Goal: Transaction & Acquisition: Register for event/course

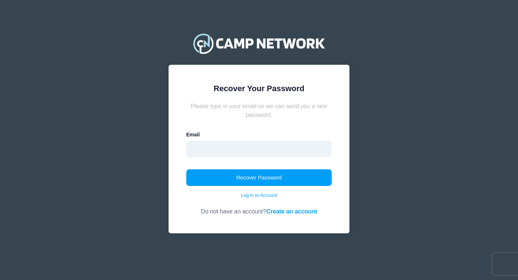
click at [311, 151] on input "email" at bounding box center [259, 149] width 146 height 17
type input "jlbhoops@yahoo.com"
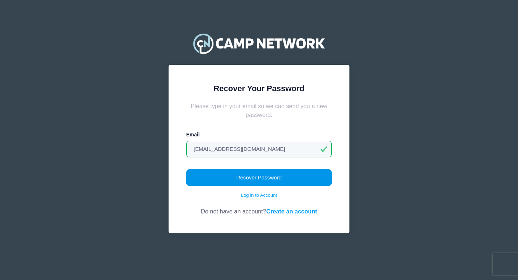
click at [254, 178] on button "Recover Password" at bounding box center [259, 177] width 146 height 17
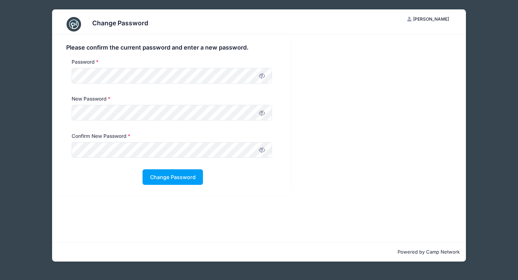
click at [262, 116] on icon at bounding box center [262, 113] width 6 height 6
click at [261, 149] on icon at bounding box center [262, 150] width 6 height 6
click at [162, 178] on button "Change Password" at bounding box center [173, 177] width 60 height 16
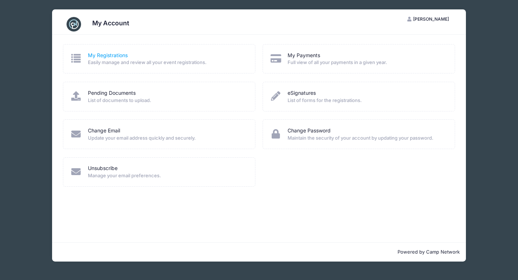
click at [114, 56] on link "My Registrations" at bounding box center [108, 56] width 40 height 8
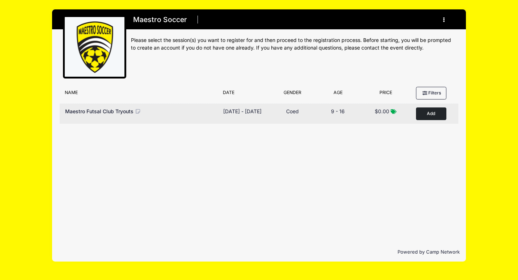
click at [432, 113] on button "Add to Cart" at bounding box center [431, 114] width 30 height 13
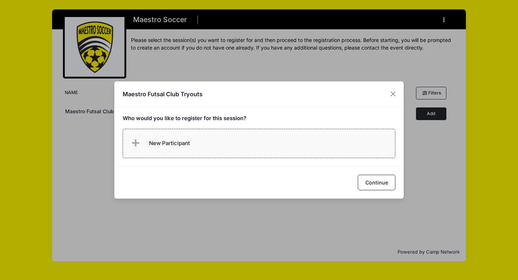
click at [165, 142] on span "New Participant" at bounding box center [169, 143] width 41 height 8
click at [392, 75] on div "Maestro Futsal Club Tryouts Who would you like to register for this session? Co…" at bounding box center [259, 140] width 518 height 280
click at [392, 94] on button "Close" at bounding box center [393, 94] width 13 height 13
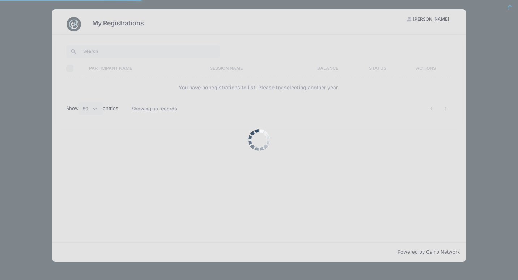
select select "50"
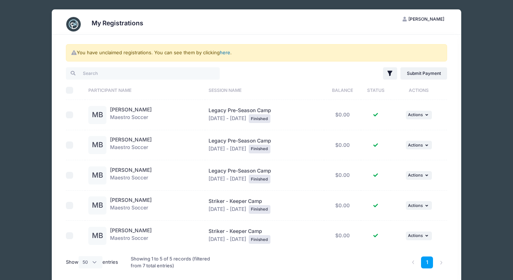
click at [223, 54] on link "here" at bounding box center [225, 53] width 10 height 6
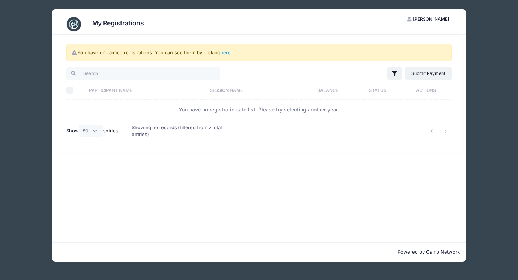
click at [73, 26] on img at bounding box center [74, 24] width 14 height 14
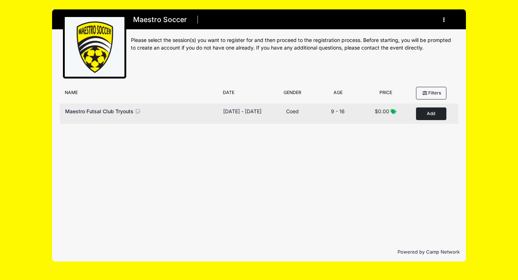
click at [425, 114] on button "Add to Cart" at bounding box center [431, 114] width 30 height 13
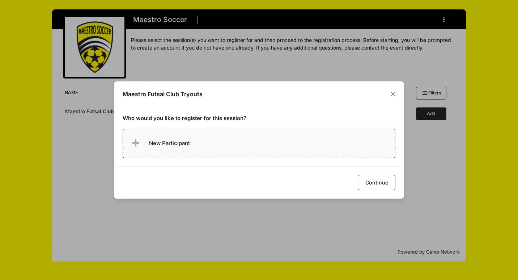
click at [177, 142] on span "New Participant" at bounding box center [169, 143] width 41 height 8
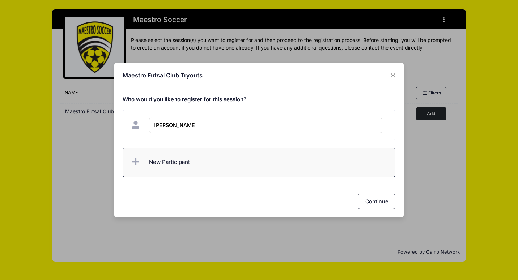
type input "[PERSON_NAME]"
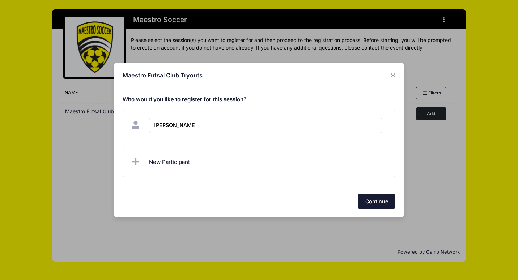
checkbox input "true"
click at [366, 198] on button "Continue" at bounding box center [377, 202] width 38 height 16
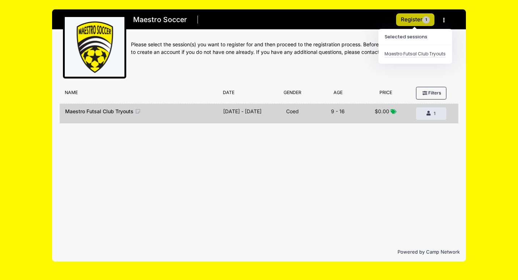
click at [402, 24] on button "Register 1" at bounding box center [415, 19] width 38 height 13
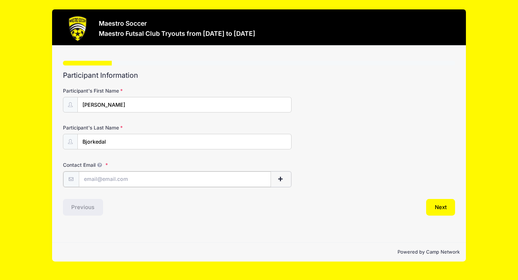
click at [159, 180] on input "Contact Email" at bounding box center [175, 180] width 192 height 16
type input "[EMAIL_ADDRESS][DOMAIN_NAME]"
click at [438, 208] on button "Next" at bounding box center [440, 206] width 29 height 17
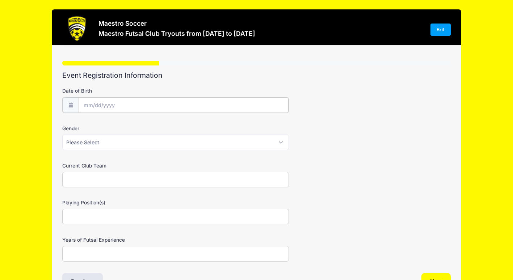
click at [109, 105] on input "Date of Birth" at bounding box center [184, 105] width 210 height 16
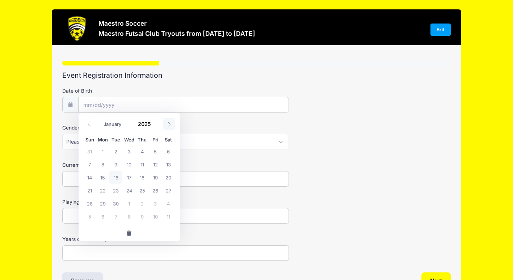
click at [168, 124] on icon at bounding box center [169, 124] width 5 height 5
select select "9"
click at [155, 126] on span at bounding box center [155, 126] width 5 height 5
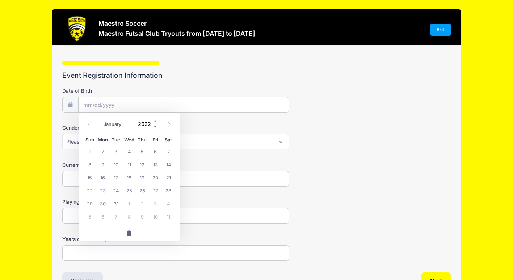
click at [155, 126] on span at bounding box center [155, 126] width 5 height 5
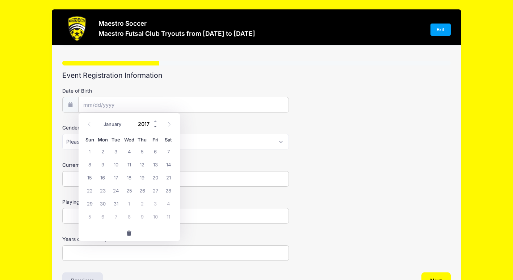
click at [155, 126] on span at bounding box center [155, 126] width 5 height 5
type input "2015"
click at [114, 165] on span "6" at bounding box center [115, 164] width 13 height 13
type input "10/06/2015"
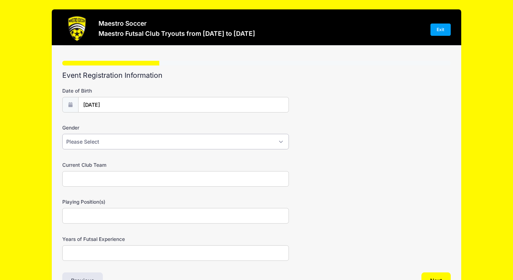
click at [114, 139] on select "Please Select Male Female Prefer not to say" at bounding box center [175, 142] width 227 height 16
select select "Female"
click at [62, 134] on select "Please Select Male Female Prefer not to say" at bounding box center [175, 142] width 227 height 16
click at [109, 179] on input "Current Club Team" at bounding box center [175, 179] width 227 height 16
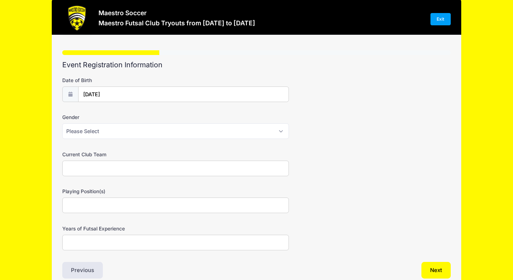
scroll to position [14, 0]
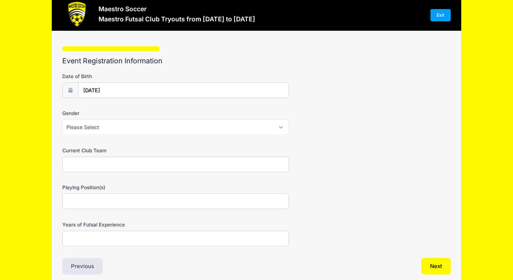
type input "C"
type input "FC Berna Legacy Black / NJN 2015"
click at [94, 200] on input "Playing Position(s)" at bounding box center [175, 202] width 227 height 16
type input "s"
type input "all"
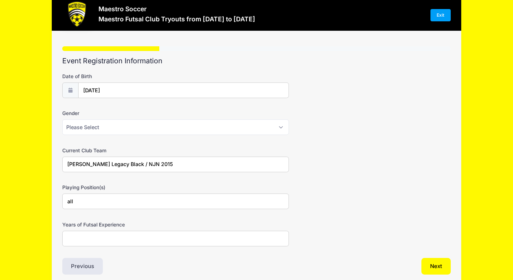
click at [75, 239] on input "Years of Futsal Experience" at bounding box center [175, 239] width 227 height 16
type input "2"
click at [430, 262] on button "Next" at bounding box center [435, 266] width 29 height 17
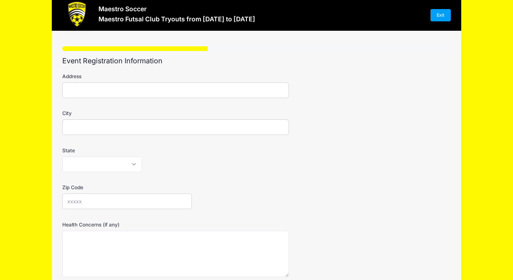
scroll to position [0, 0]
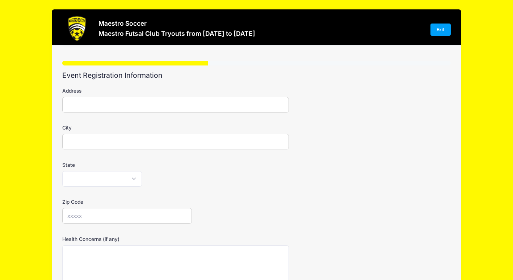
click at [228, 108] on input "Address" at bounding box center [175, 105] width 227 height 16
type input "141 Glen Alpin Rd"
type input "Morristown"
select select "NJ"
type input "07960"
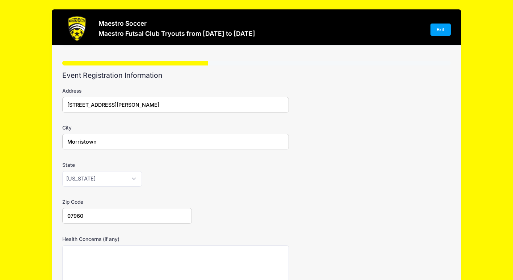
type input "141 Glen Alpin Rd"
click at [206, 148] on input "Morristown" at bounding box center [175, 142] width 227 height 16
type input "Morristown"
click at [70, 179] on select "Alabama Alaska American Samoa Arizona Arkansas Armed Forces Africa Armed Forces…" at bounding box center [102, 179] width 80 height 16
click at [62, 171] on select "Alabama Alaska American Samoa Arizona Arkansas Armed Forces Africa Armed Forces…" at bounding box center [102, 179] width 80 height 16
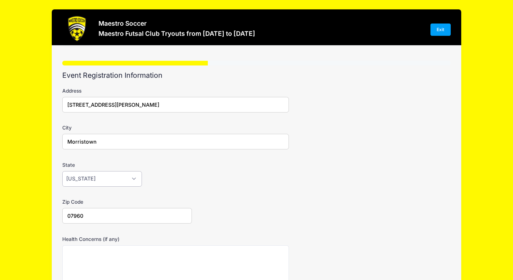
click at [101, 179] on select "Alabama Alaska American Samoa Arizona Arkansas Armed Forces Africa Armed Forces…" at bounding box center [102, 179] width 80 height 16
select select "NJ"
click at [62, 171] on select "Alabama Alaska American Samoa Arizona Arkansas Armed Forces Africa Armed Forces…" at bounding box center [102, 179] width 80 height 16
click at [94, 218] on input "07960" at bounding box center [126, 216] width 129 height 16
type input "07960"
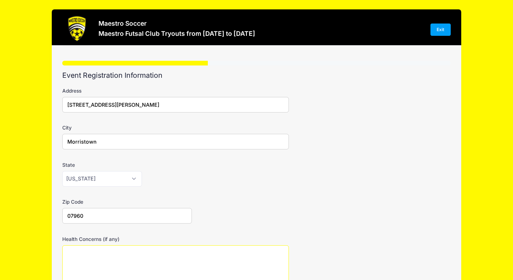
click at [66, 254] on textarea "Health Concerns (if any)" at bounding box center [175, 268] width 227 height 47
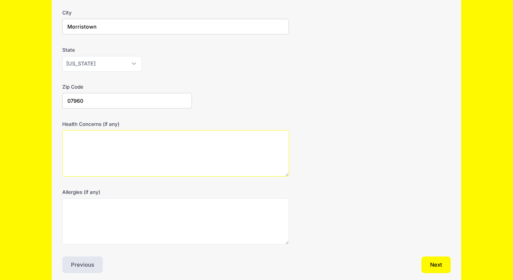
scroll to position [116, 0]
type textarea "none"
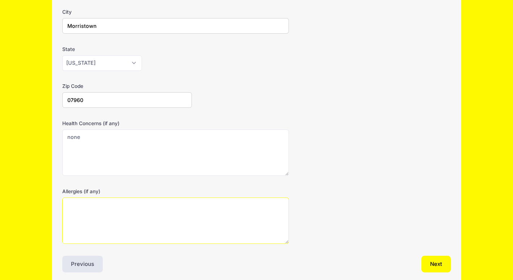
click at [127, 206] on textarea "Allergies (if any)" at bounding box center [175, 221] width 227 height 47
type textarea "n"
type textarea "amoxicillin"
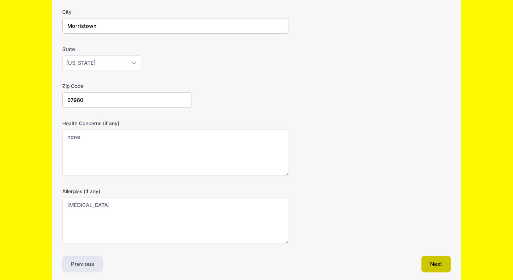
click at [430, 265] on button "Next" at bounding box center [435, 264] width 29 height 17
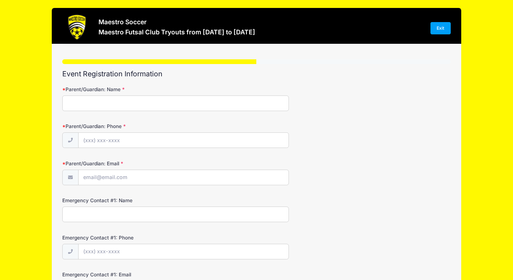
scroll to position [0, 0]
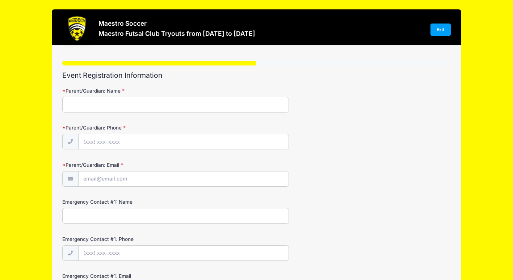
click at [205, 100] on input "Parent/Guardian: Name" at bounding box center [175, 105] width 227 height 16
type input "Jessica Bongiorno"
click at [124, 144] on input "Parent/Guardian: Phone" at bounding box center [184, 142] width 210 height 16
type input "(201) 323-2379"
click at [104, 180] on input "Parent/Guardian: Email" at bounding box center [184, 180] width 210 height 16
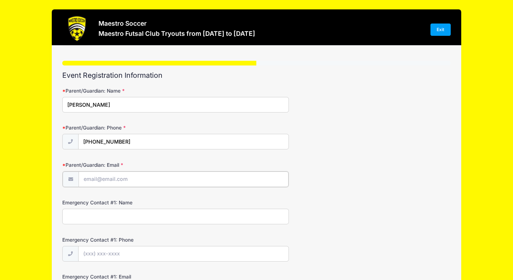
type input "jlbhoops@yahoo.com"
click at [100, 218] on input "Emergency Contact #1: Name" at bounding box center [175, 216] width 227 height 16
type input "Nik Bjorkedal"
click at [78, 258] on div at bounding box center [175, 253] width 227 height 16
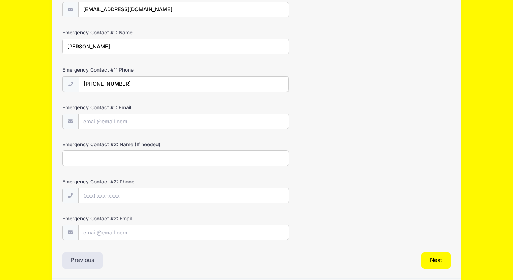
scroll to position [188, 0]
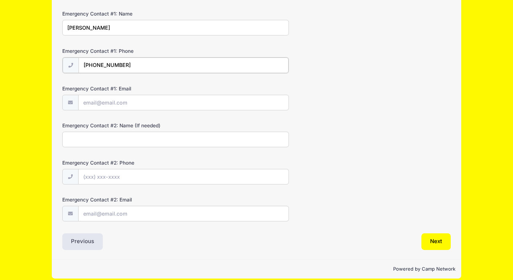
type input "(862) 222-2098"
click at [167, 102] on input "Emergency Contact #1: Email" at bounding box center [184, 102] width 210 height 16
type input "nbjorkedal@outlook.com"
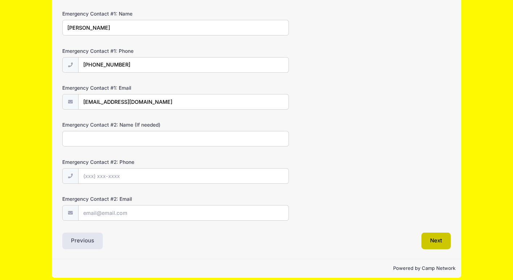
click at [426, 241] on button "Next" at bounding box center [435, 241] width 29 height 17
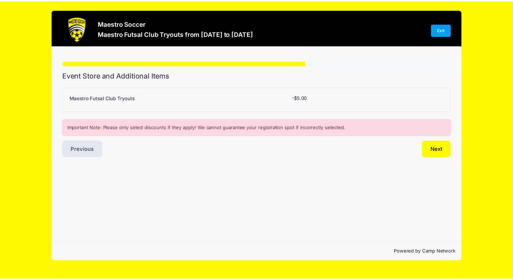
scroll to position [0, 0]
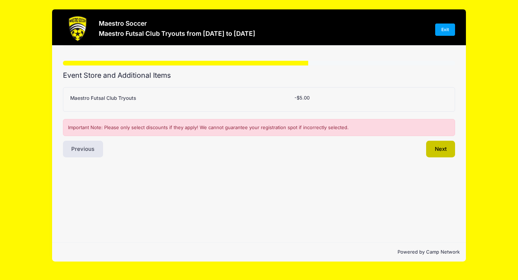
click at [431, 148] on button "Next" at bounding box center [440, 149] width 29 height 17
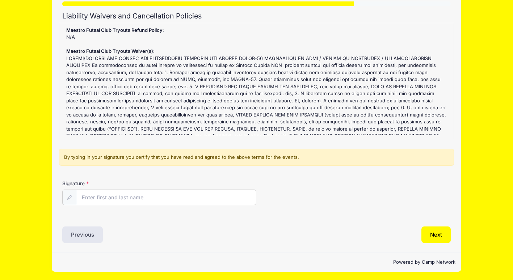
scroll to position [60, 0]
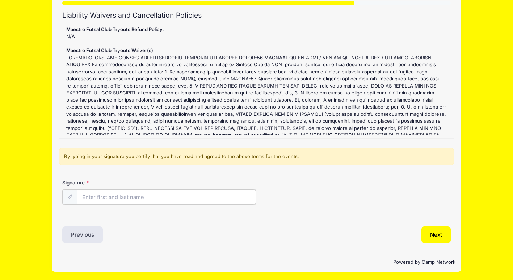
click at [172, 196] on input "Signature" at bounding box center [166, 197] width 179 height 16
type input "Jessica Bongiorno"
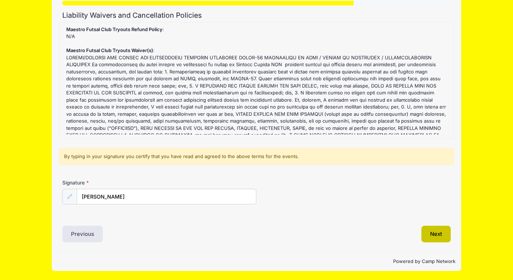
click at [426, 232] on button "Next" at bounding box center [435, 234] width 29 height 17
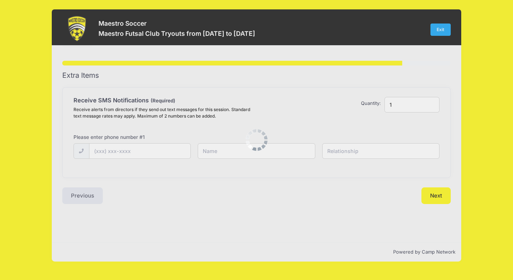
scroll to position [0, 0]
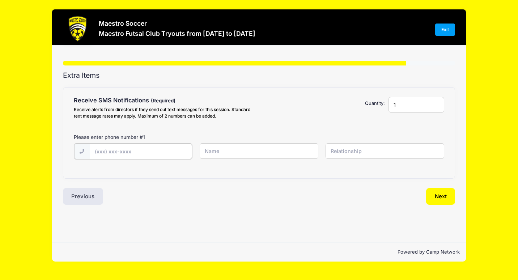
click at [142, 149] on input "text" at bounding box center [141, 152] width 102 height 16
type input "(201) 323-2379"
click at [222, 151] on input "text" at bounding box center [259, 151] width 119 height 16
type input "Jessica Bongiorno"
click at [353, 153] on input "text" at bounding box center [385, 151] width 119 height 16
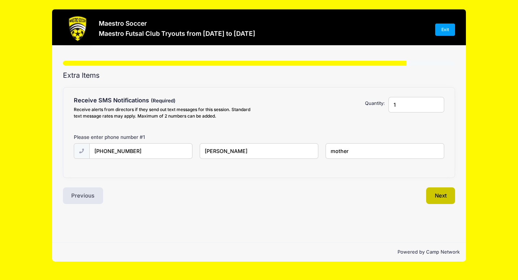
type input "mother"
click at [436, 194] on button "Next" at bounding box center [440, 195] width 29 height 17
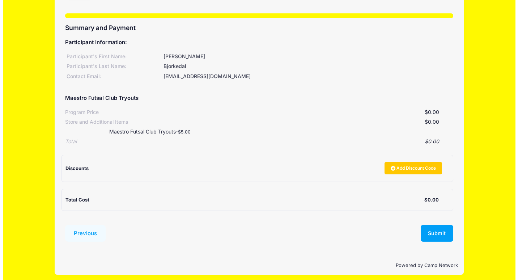
scroll to position [51, 0]
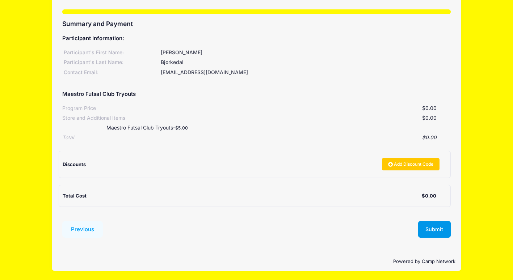
click at [433, 229] on button "Submit" at bounding box center [434, 229] width 33 height 17
